Goal: Task Accomplishment & Management: Use online tool/utility

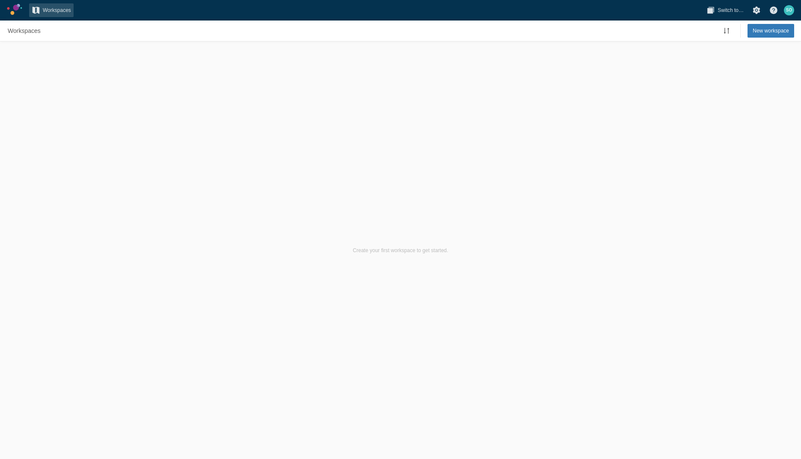
click at [100, 148] on div "Create your first workspace to get started." at bounding box center [400, 250] width 801 height 418
click at [734, 14] on span "Switch to…" at bounding box center [730, 10] width 26 height 9
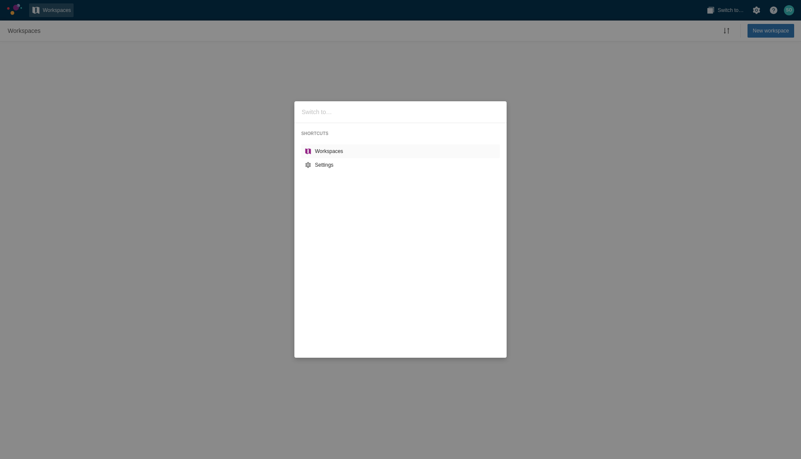
click at [560, 151] on div "SHORTCUTS Workspaces Settings" at bounding box center [400, 229] width 801 height 459
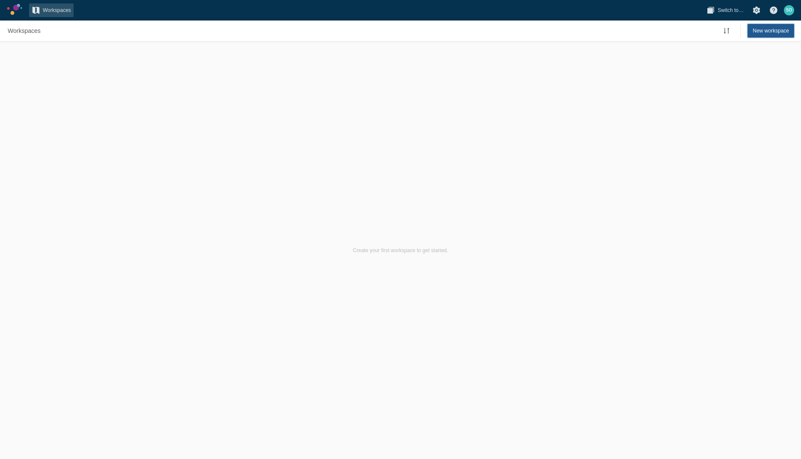
click at [783, 30] on span "New workspace" at bounding box center [770, 31] width 36 height 9
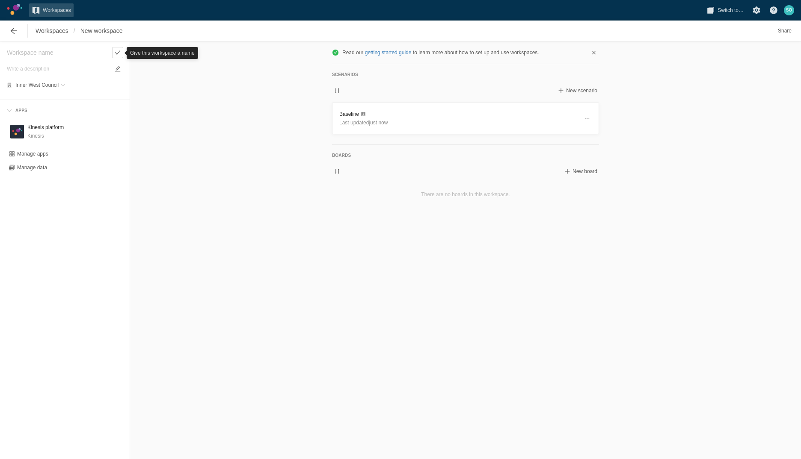
click at [256, 96] on div "Read our getting started guide to learn more about how to set up and use worksp…" at bounding box center [465, 250] width 671 height 418
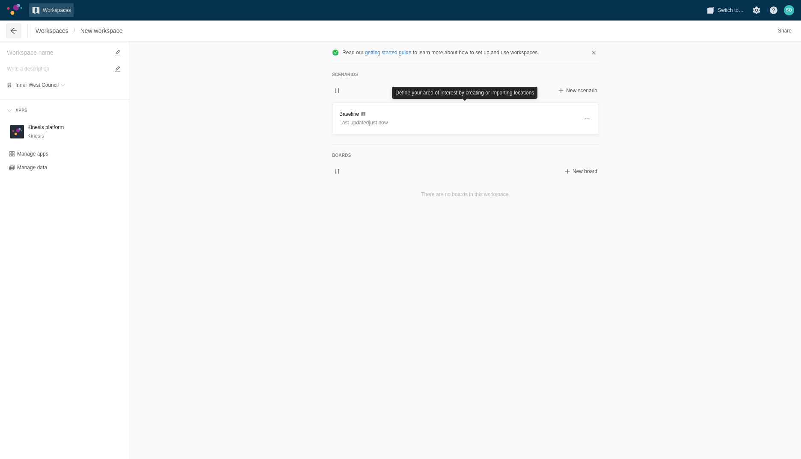
click at [11, 31] on span at bounding box center [13, 31] width 9 height 9
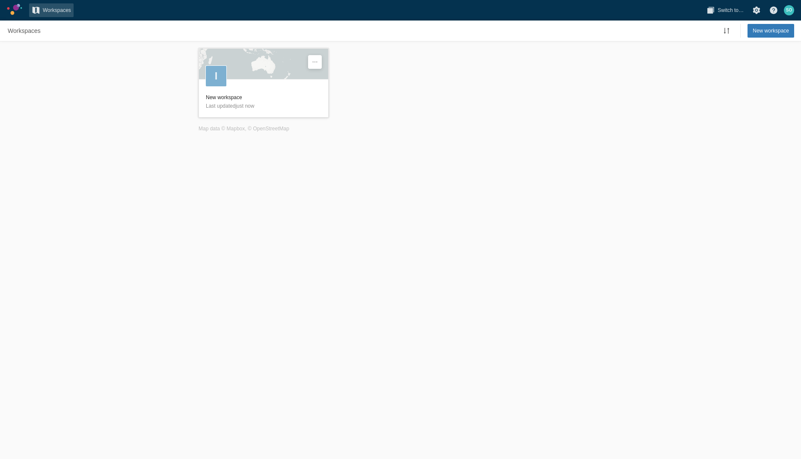
click at [261, 82] on div "I" at bounding box center [263, 68] width 129 height 38
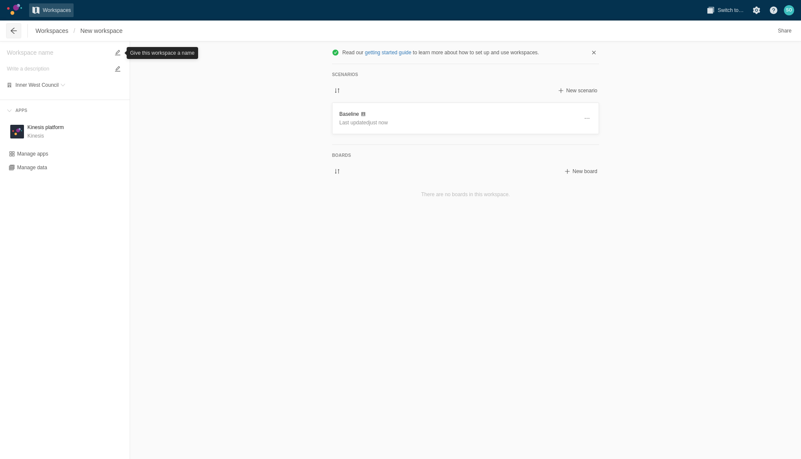
click at [12, 33] on span at bounding box center [13, 31] width 9 height 9
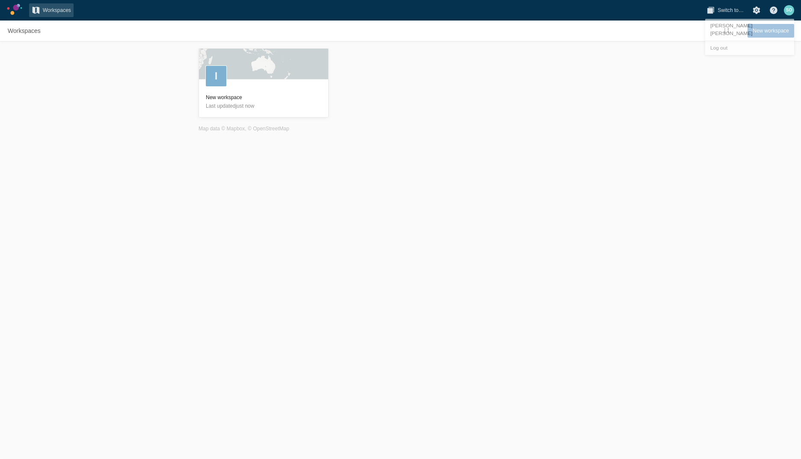
click at [791, 11] on div "S O" at bounding box center [789, 10] width 10 height 10
click at [722, 106] on div "I New workspace Last updated just now Map data © Mapbox , © OpenStreetMap" at bounding box center [400, 250] width 801 height 418
